Goal: Check status: Check status

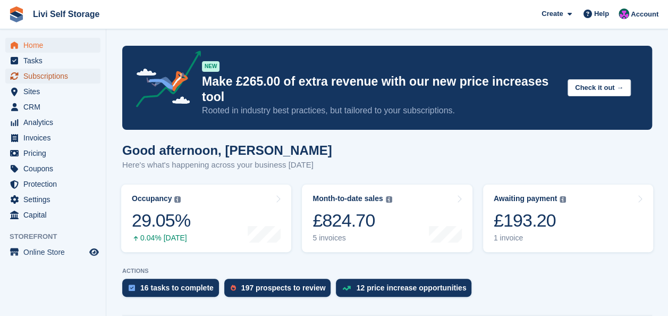
click at [38, 77] on span "Subscriptions" at bounding box center [55, 76] width 64 height 15
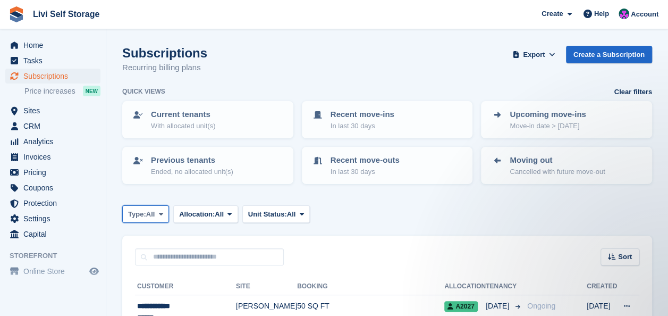
click at [163, 214] on icon at bounding box center [161, 213] width 4 height 7
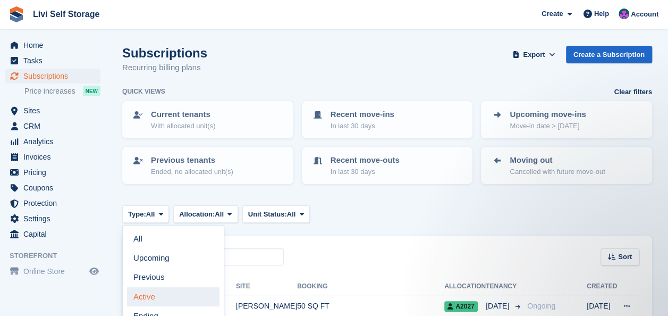
click at [152, 297] on link "Active" at bounding box center [173, 296] width 92 height 19
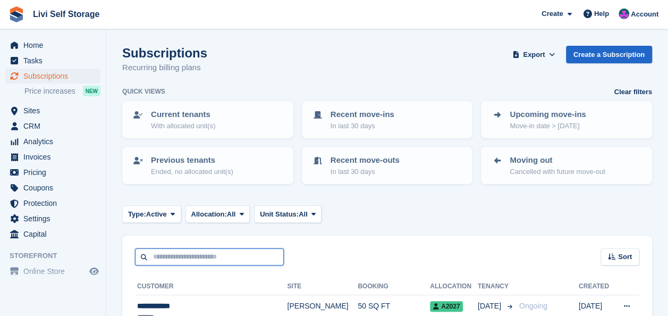
click at [164, 253] on input "text" at bounding box center [209, 257] width 149 height 18
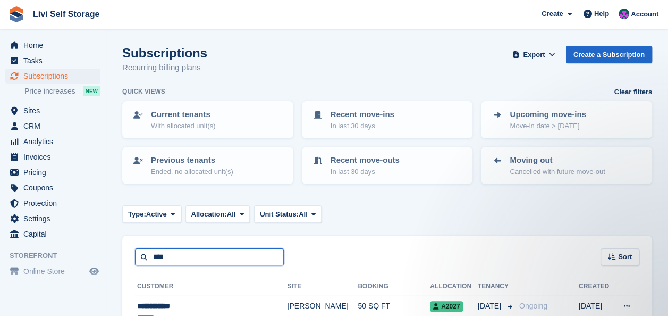
type input "****"
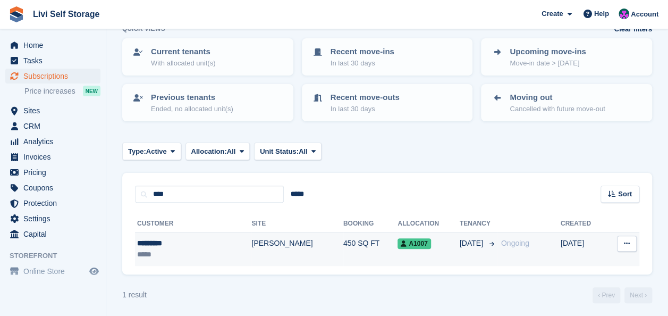
scroll to position [65, 0]
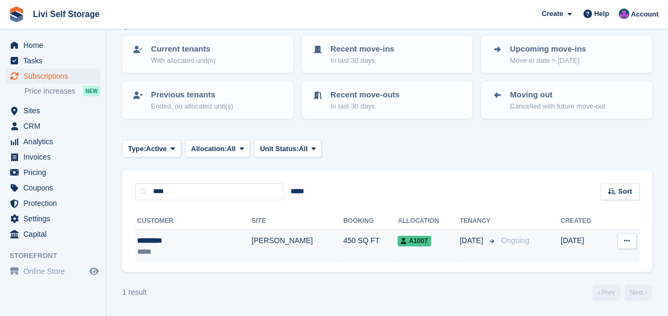
click at [169, 241] on div "*********" at bounding box center [175, 240] width 76 height 11
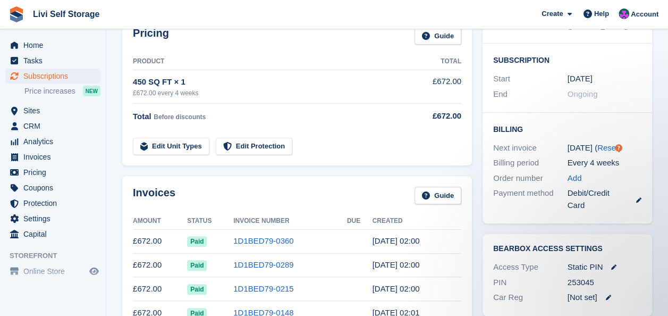
scroll to position [213, 0]
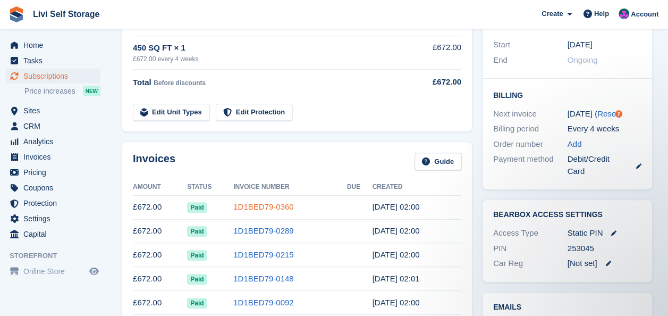
click at [256, 207] on link "1D1BED79-0360" at bounding box center [263, 206] width 60 height 9
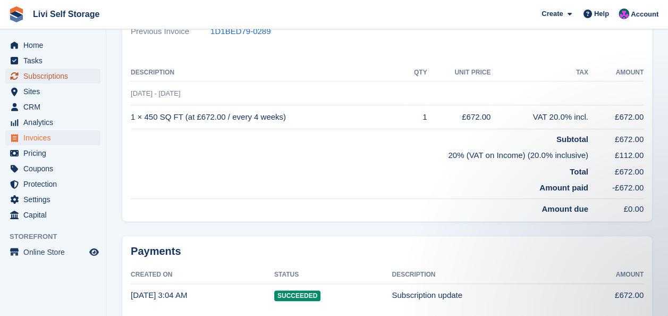
click at [37, 74] on span "Subscriptions" at bounding box center [55, 76] width 64 height 15
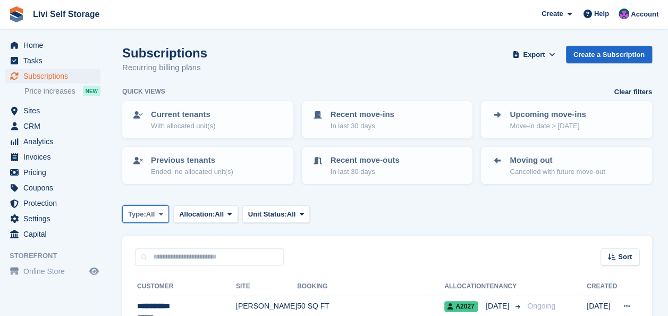
click at [161, 215] on icon at bounding box center [161, 213] width 4 height 7
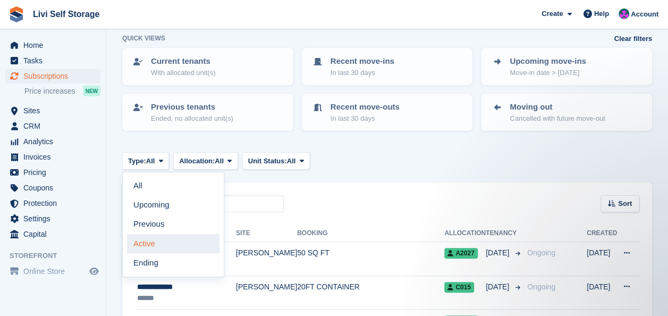
click at [142, 242] on link "Active" at bounding box center [173, 243] width 92 height 19
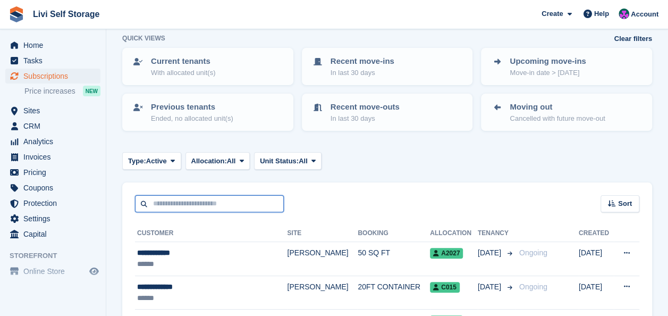
click at [167, 203] on input "text" at bounding box center [209, 204] width 149 height 18
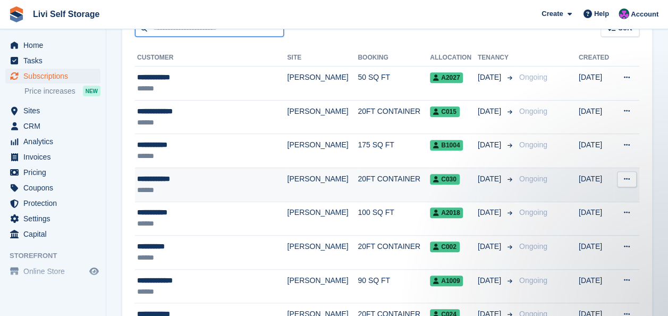
scroll to position [213, 0]
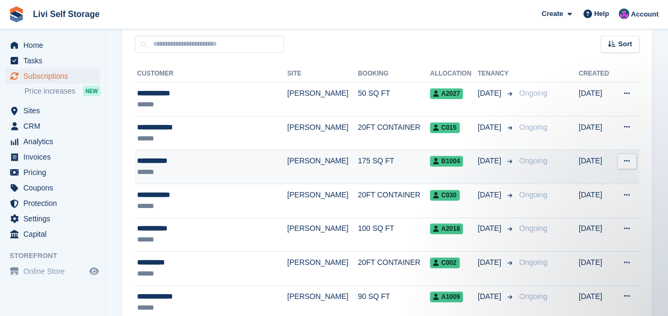
click at [164, 158] on div "**********" at bounding box center [202, 160] width 130 height 11
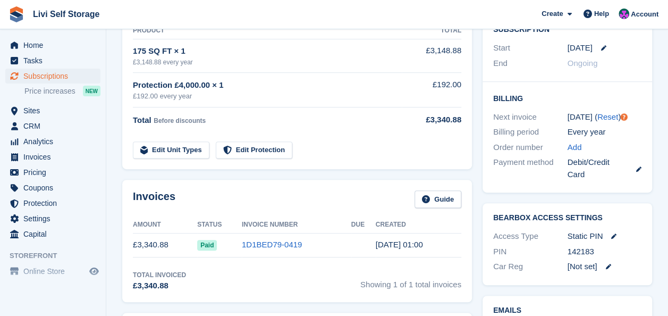
scroll to position [266, 0]
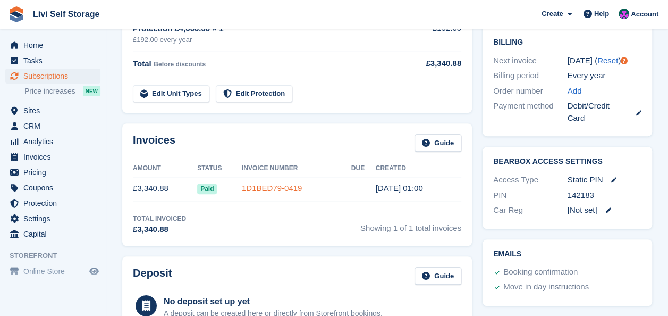
click at [259, 188] on link "1D1BED79-0419" at bounding box center [272, 187] width 60 height 9
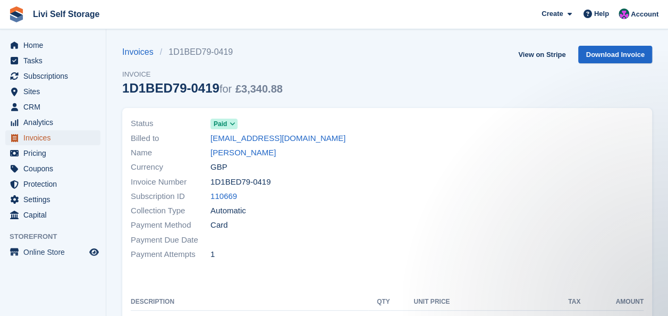
click at [34, 134] on span "Invoices" at bounding box center [55, 137] width 64 height 15
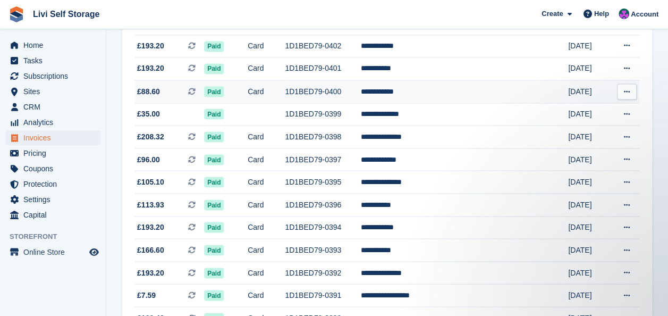
scroll to position [896, 0]
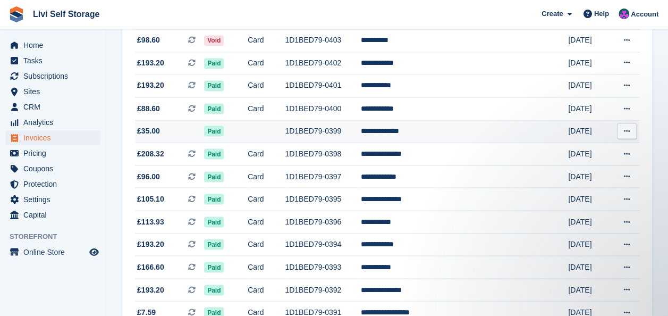
click at [632, 137] on button at bounding box center [627, 131] width 20 height 16
click at [547, 171] on p "View on Stripe" at bounding box center [585, 166] width 92 height 17
